Goal: Transaction & Acquisition: Subscribe to service/newsletter

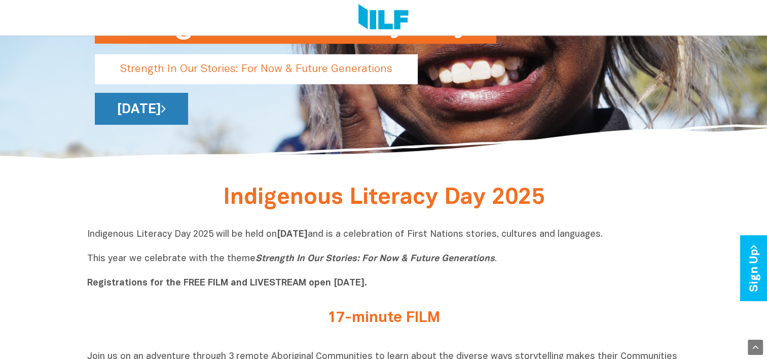
scroll to position [193, 0]
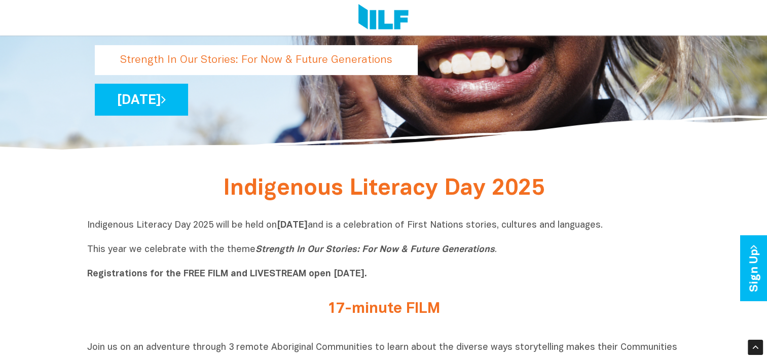
drag, startPoint x: 677, startPoint y: 227, endPoint x: 487, endPoint y: 226, distance: 190.1
click at [487, 226] on p "Indigenous Literacy Day 2025 will be held on Wednesday 3 September and is a cel…" at bounding box center [383, 250] width 593 height 61
copy p "First Nations stories, cultures and languages."
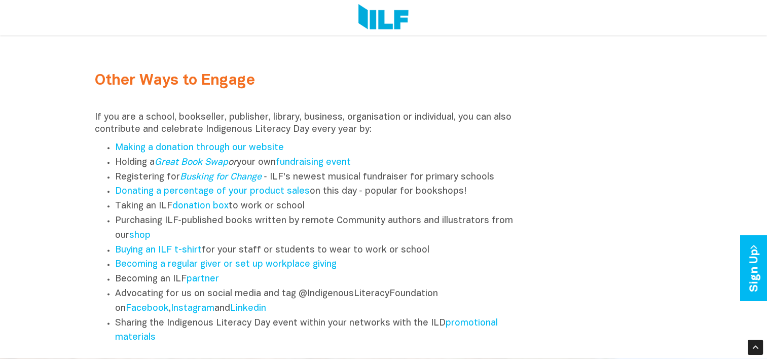
scroll to position [1229, 0]
click at [148, 239] on link "shop" at bounding box center [139, 235] width 21 height 9
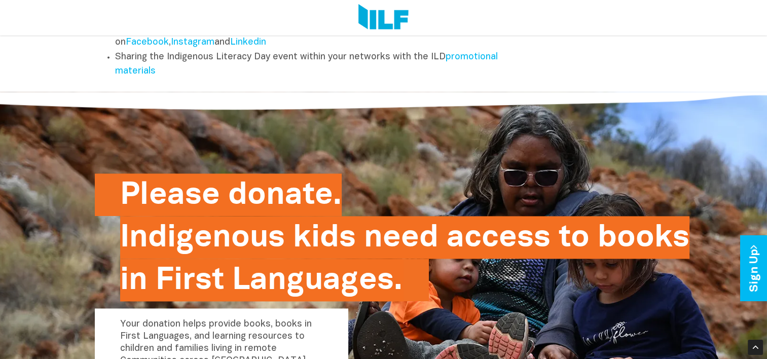
scroll to position [1496, 0]
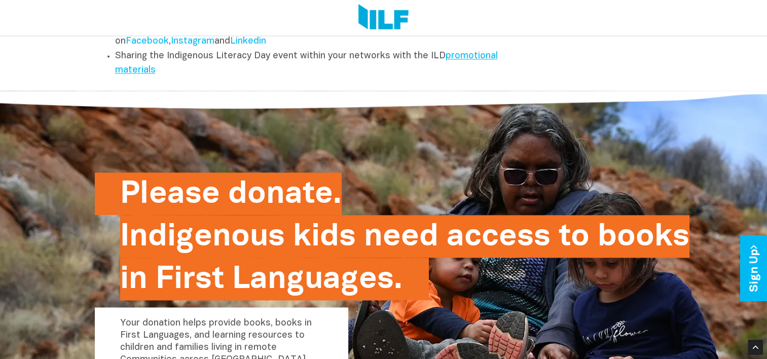
click at [477, 60] on link "promotional materials" at bounding box center [306, 63] width 383 height 23
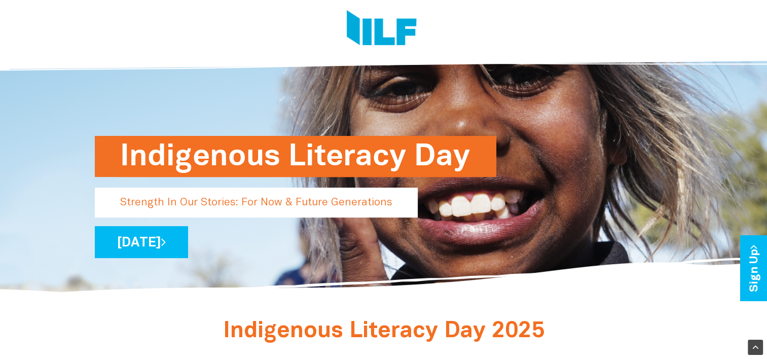
scroll to position [0, 0]
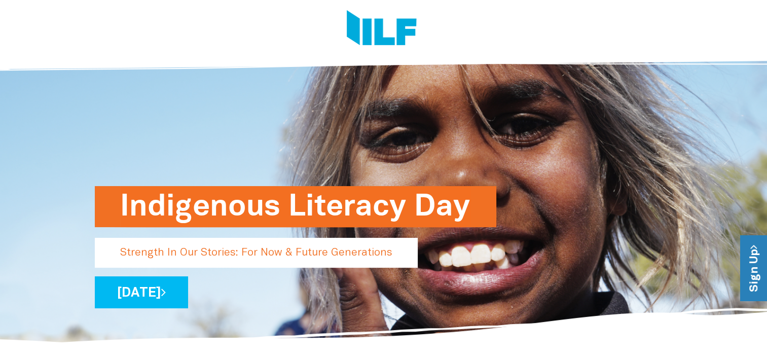
click at [753, 274] on link "Sign Up" at bounding box center [754, 268] width 29 height 65
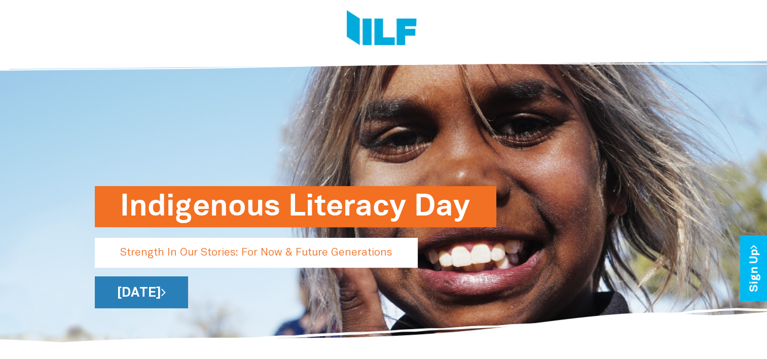
click at [188, 290] on link "[DATE]" at bounding box center [141, 292] width 93 height 32
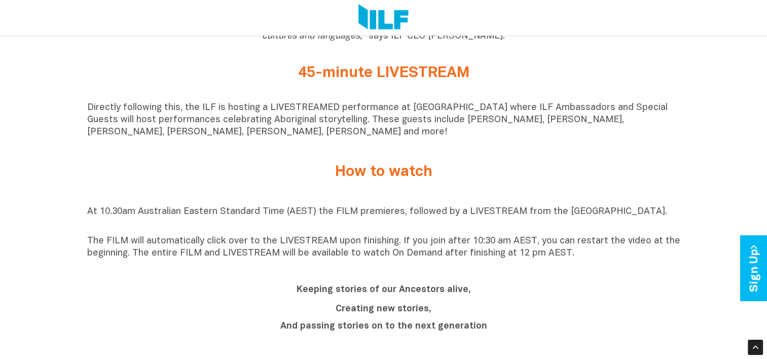
scroll to position [724, 0]
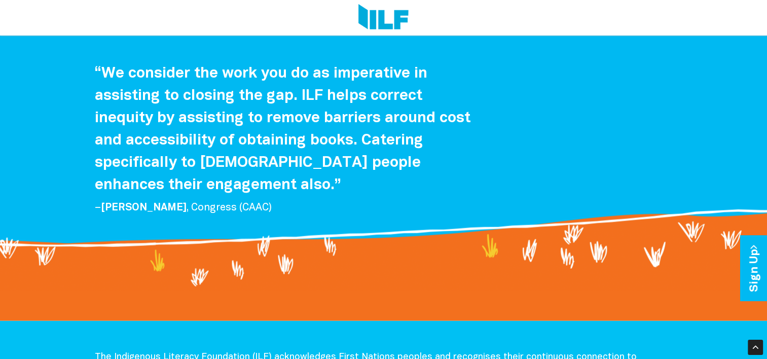
click at [278, 290] on div at bounding box center [383, 247] width 767 height 85
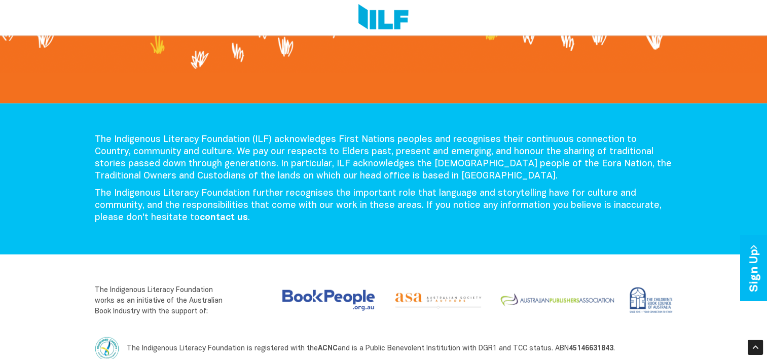
scroll to position [2170, 0]
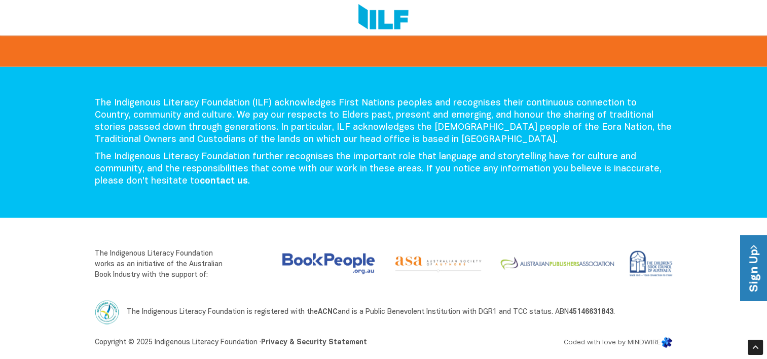
click at [754, 259] on link "Sign Up" at bounding box center [754, 268] width 29 height 65
